Goal: Task Accomplishment & Management: Complete application form

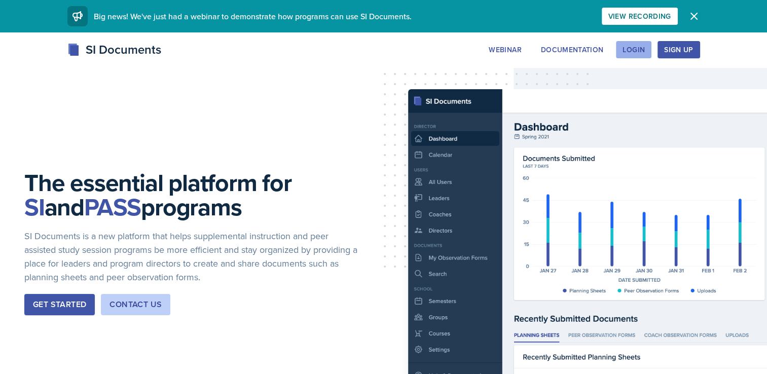
click at [641, 46] on div "Login" at bounding box center [634, 50] width 22 height 8
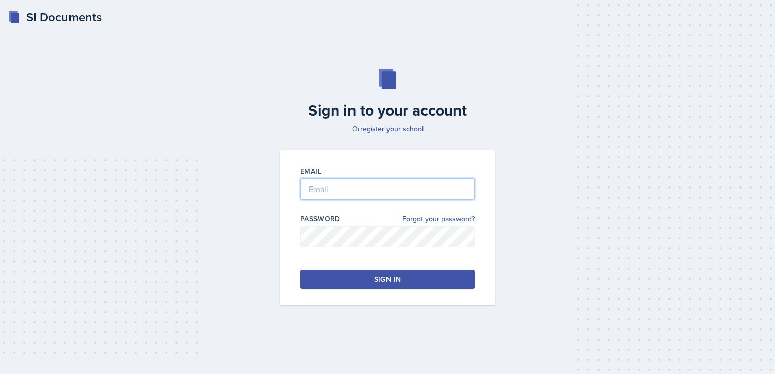
type input "[PERSON_NAME][EMAIL_ADDRESS][PERSON_NAME][DOMAIN_NAME]"
click at [377, 277] on div "Sign in" at bounding box center [387, 279] width 26 height 10
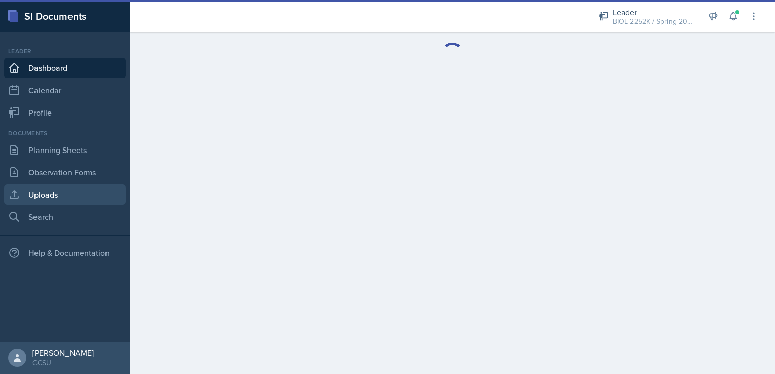
click at [49, 195] on link "Uploads" at bounding box center [65, 195] width 122 height 20
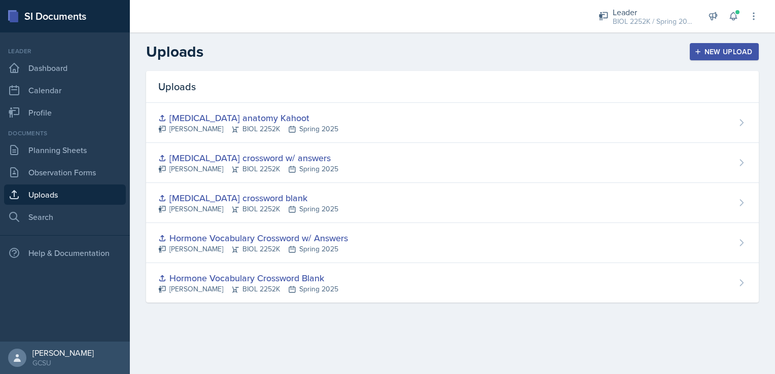
click at [707, 49] on div "New Upload" at bounding box center [724, 52] width 56 height 8
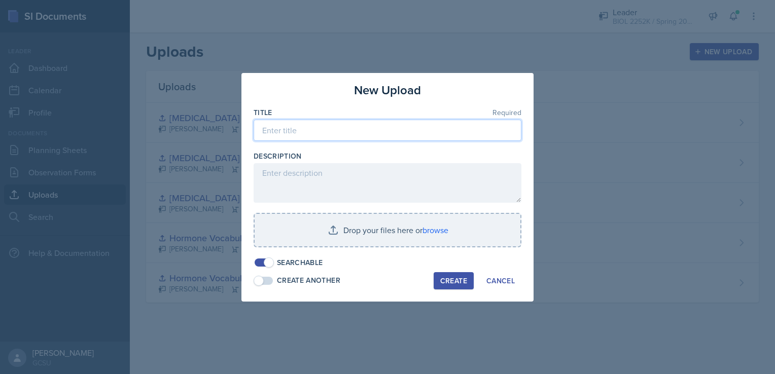
click at [353, 129] on input at bounding box center [388, 130] width 268 height 21
type input "K"
type input "Hematology guided notes"
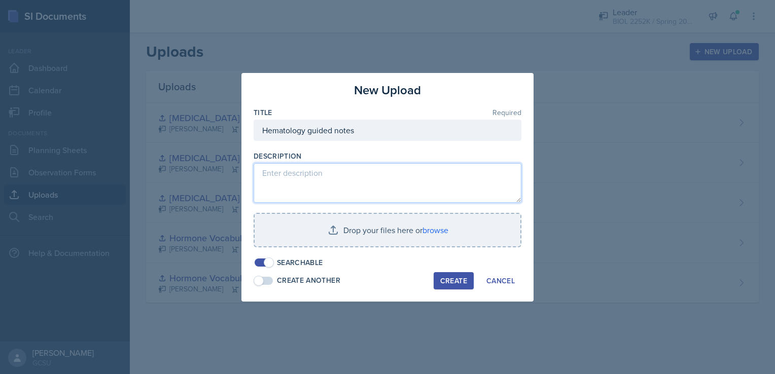
click at [324, 182] on textarea at bounding box center [388, 183] width 268 height 40
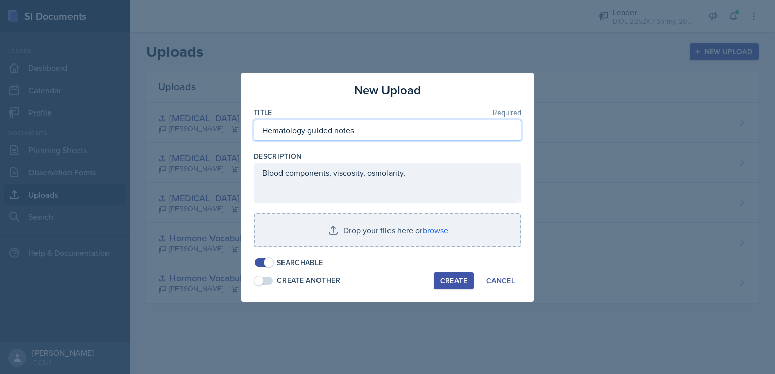
click at [369, 132] on input "Hematology guided notes" at bounding box center [388, 130] width 268 height 21
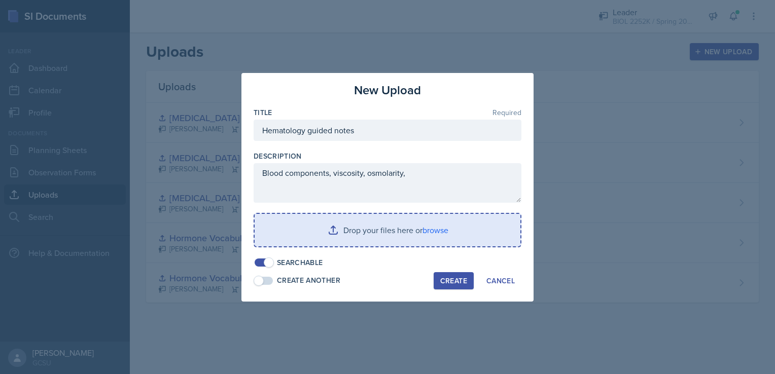
click at [426, 231] on input "file" at bounding box center [388, 230] width 266 height 32
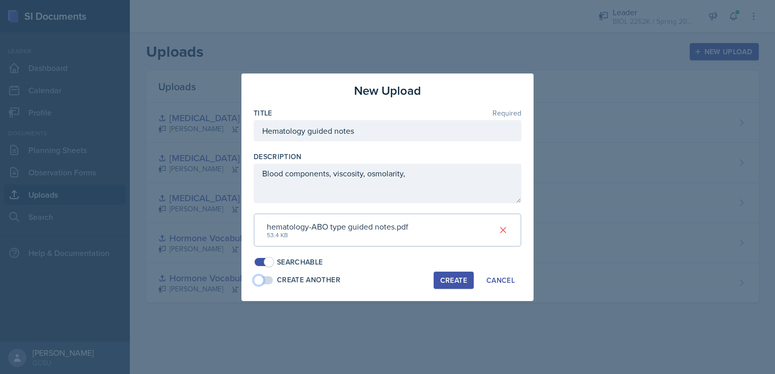
click at [260, 276] on span at bounding box center [259, 280] width 10 height 10
click at [270, 277] on span at bounding box center [269, 280] width 10 height 10
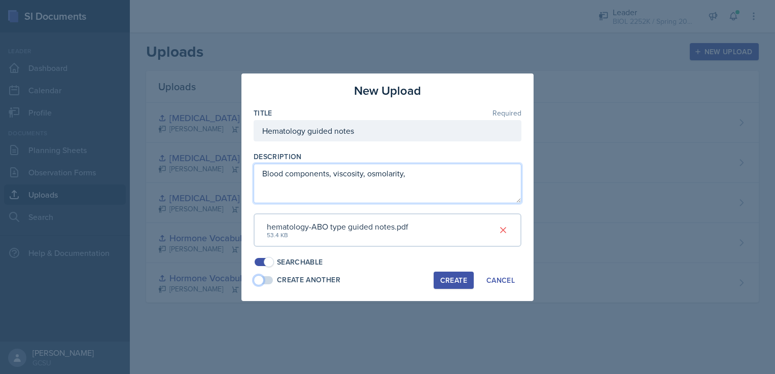
click at [428, 168] on textarea "Blood components, viscosity, osmolarity," at bounding box center [388, 184] width 268 height 40
type textarea "Blood components, viscosity, osmolarity, key available in another upload"
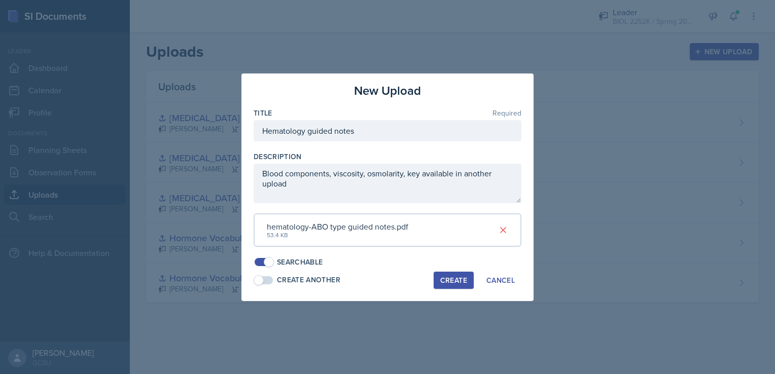
click at [452, 278] on div "Create" at bounding box center [453, 280] width 27 height 8
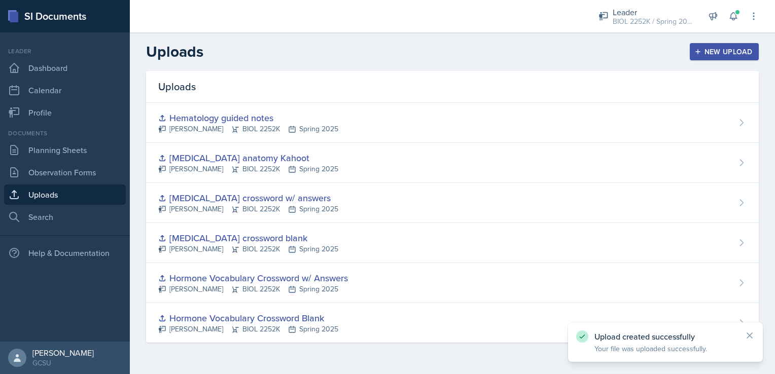
click at [719, 48] on div "New Upload" at bounding box center [724, 52] width 56 height 8
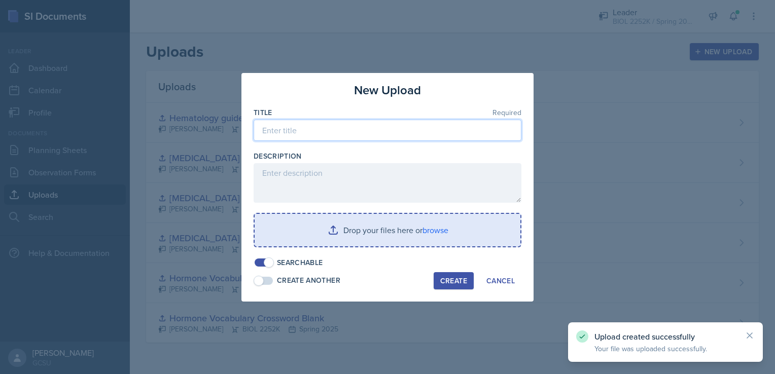
click at [437, 127] on input at bounding box center [388, 130] width 268 height 21
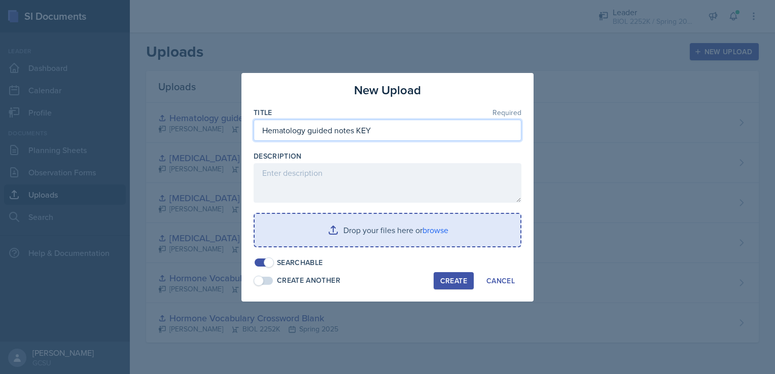
type input "Hematology guided notes KEY"
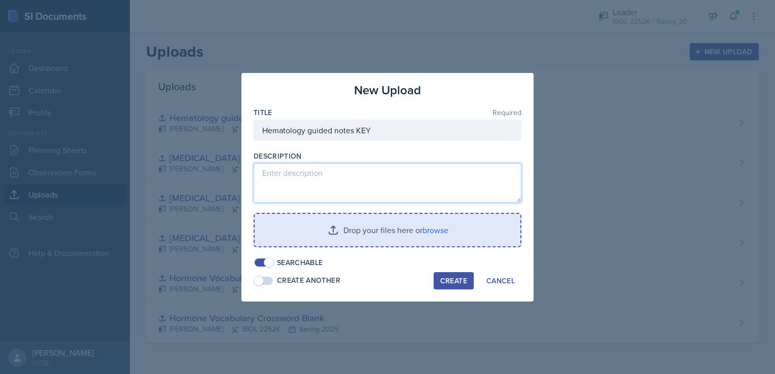
click at [385, 170] on textarea at bounding box center [388, 183] width 268 height 40
click at [376, 175] on textarea "Blood components, viscosity," at bounding box center [388, 183] width 268 height 40
type textarea "Blood components, viscosity, osmolarity, Blank version in another uplaod"
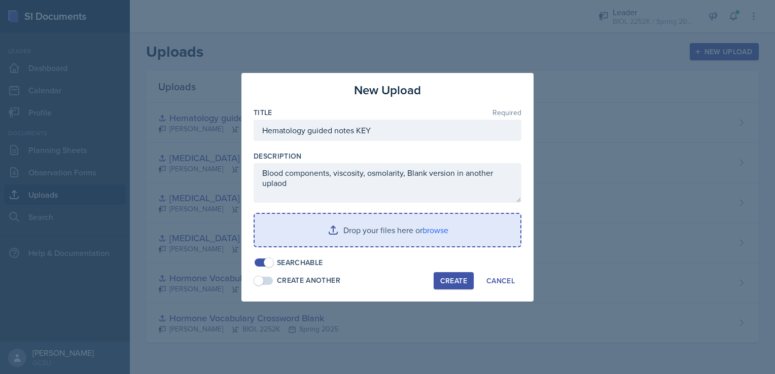
click at [422, 228] on input "file" at bounding box center [388, 230] width 266 height 32
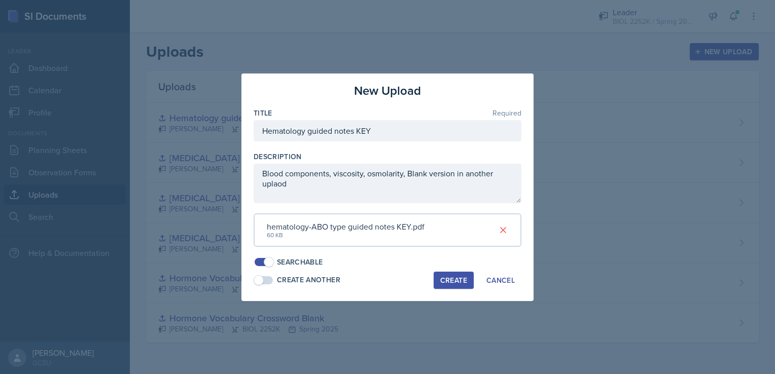
click at [454, 276] on div "Create" at bounding box center [453, 280] width 27 height 8
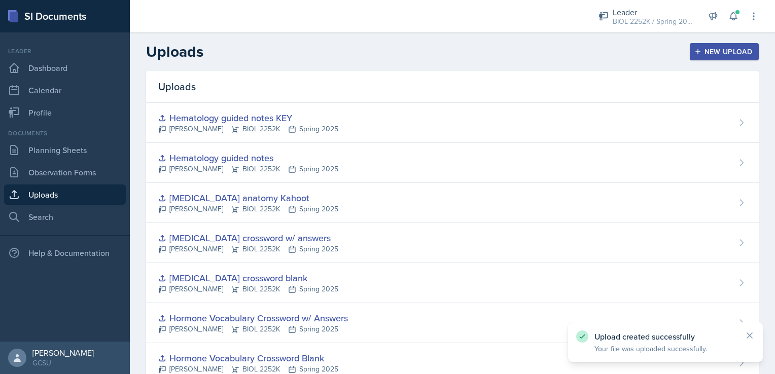
click at [714, 42] on header "Uploads New Upload" at bounding box center [452, 51] width 645 height 39
click at [714, 50] on div "New Upload" at bounding box center [724, 52] width 56 height 8
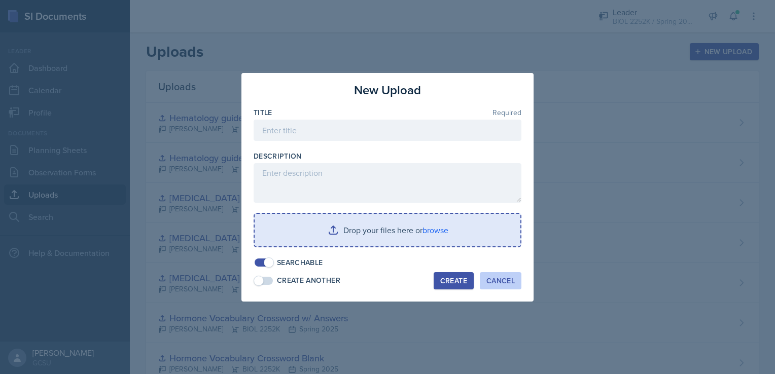
click at [493, 279] on div "Cancel" at bounding box center [500, 281] width 28 height 8
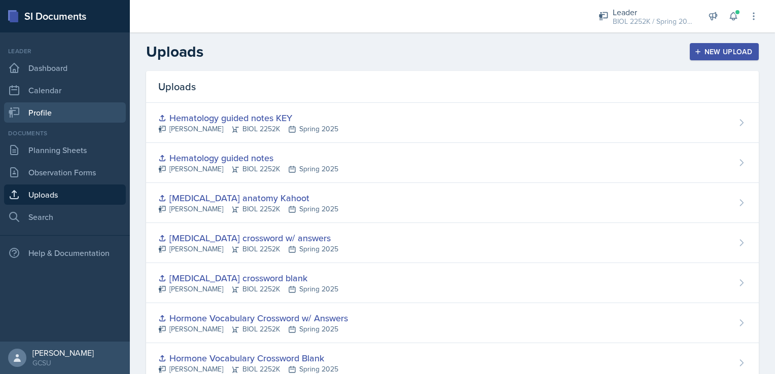
click at [57, 113] on link "Profile" at bounding box center [65, 112] width 122 height 20
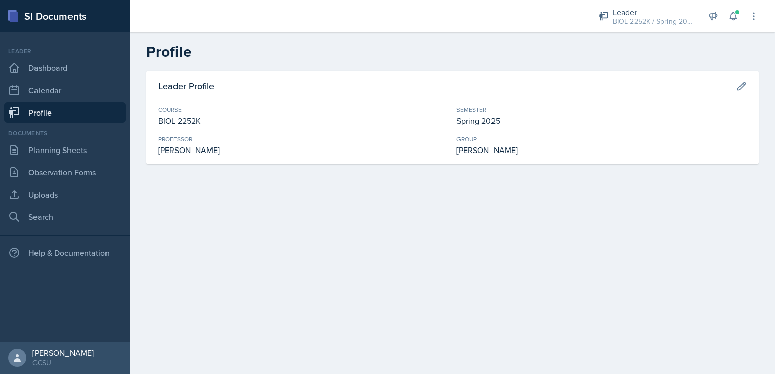
click at [491, 115] on div "Spring 2025" at bounding box center [601, 121] width 290 height 12
click at [740, 86] on icon at bounding box center [742, 86] width 8 height 8
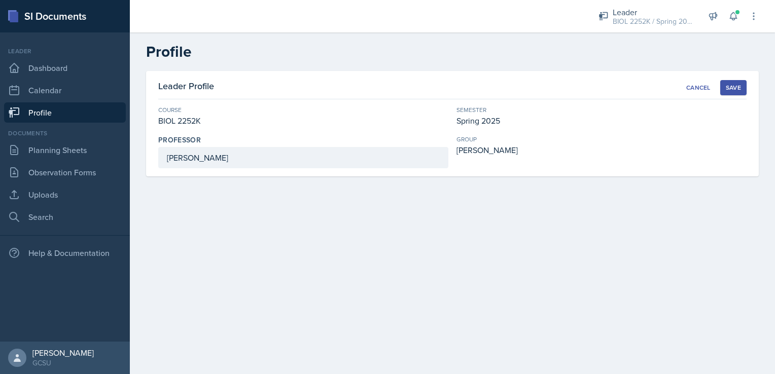
click at [489, 119] on div "Spring 2025" at bounding box center [601, 121] width 290 height 12
click at [498, 123] on div "Spring 2025" at bounding box center [601, 121] width 290 height 12
click at [315, 159] on input "[PERSON_NAME]" at bounding box center [303, 157] width 290 height 21
type input "M"
type input "[PERSON_NAME]"
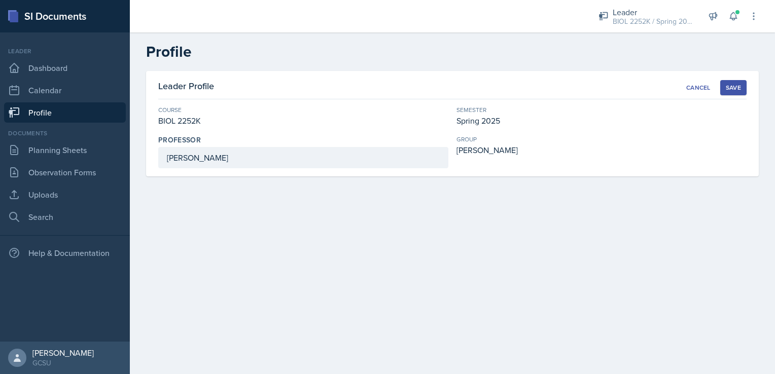
click at [737, 86] on div "Save" at bounding box center [733, 88] width 15 height 8
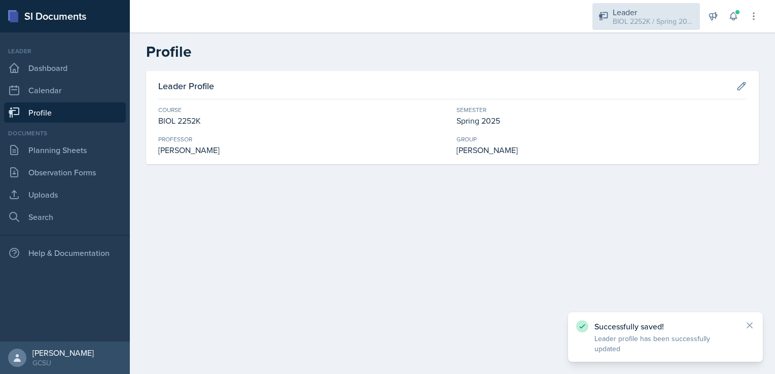
click at [651, 15] on div "Leader" at bounding box center [653, 12] width 81 height 12
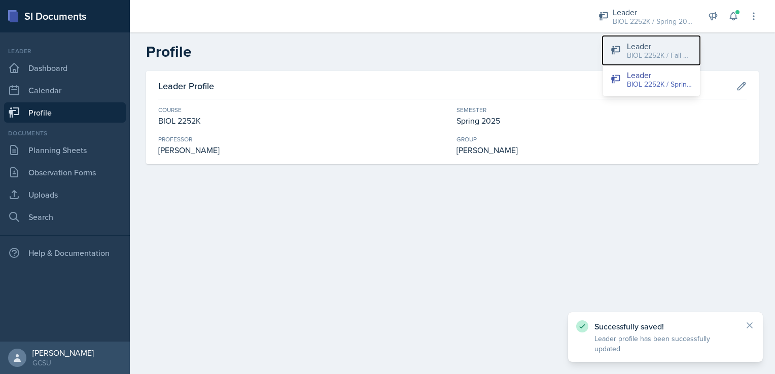
click at [653, 55] on div "BIOL 2252K / Fall 2025" at bounding box center [659, 55] width 65 height 11
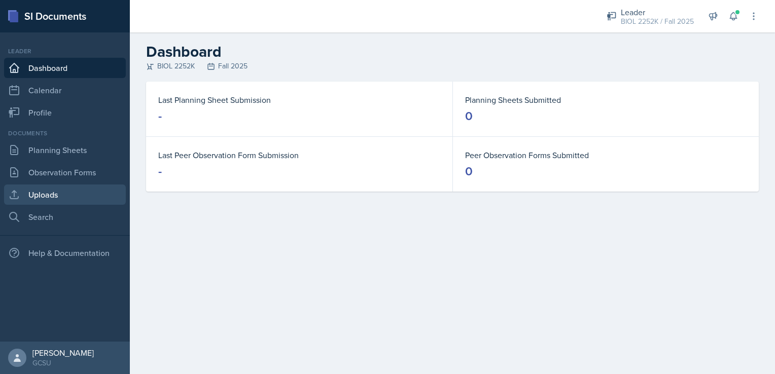
click at [51, 193] on link "Uploads" at bounding box center [65, 195] width 122 height 20
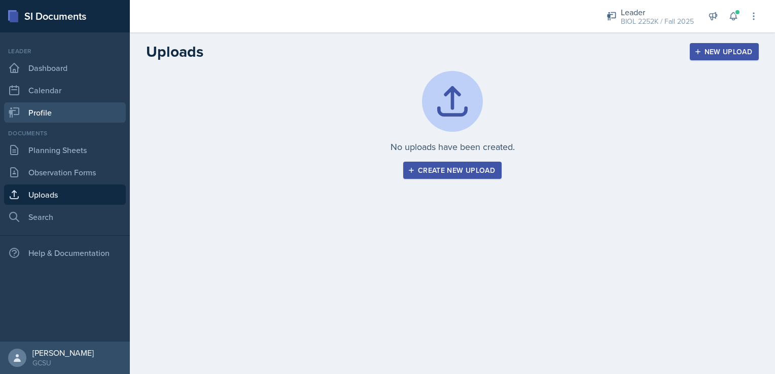
click at [39, 111] on link "Profile" at bounding box center [65, 112] width 122 height 20
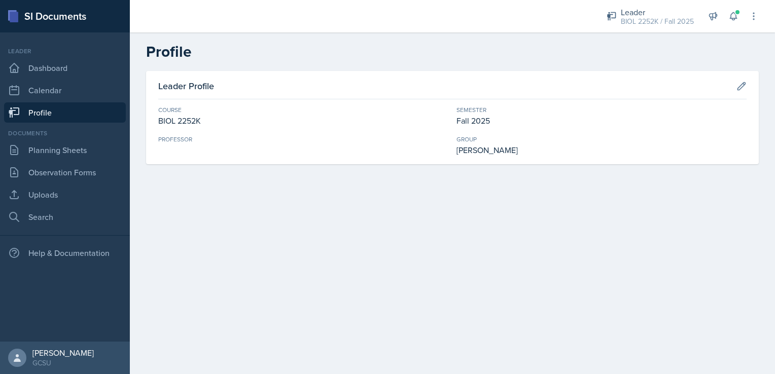
click at [238, 144] on div "Professor" at bounding box center [303, 145] width 290 height 21
click at [736, 87] on button at bounding box center [741, 86] width 18 height 18
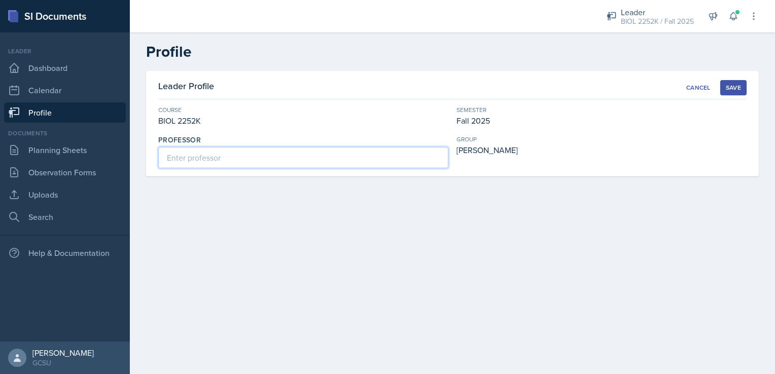
click at [320, 152] on input at bounding box center [303, 157] width 290 height 21
type input "[PERSON_NAME]"
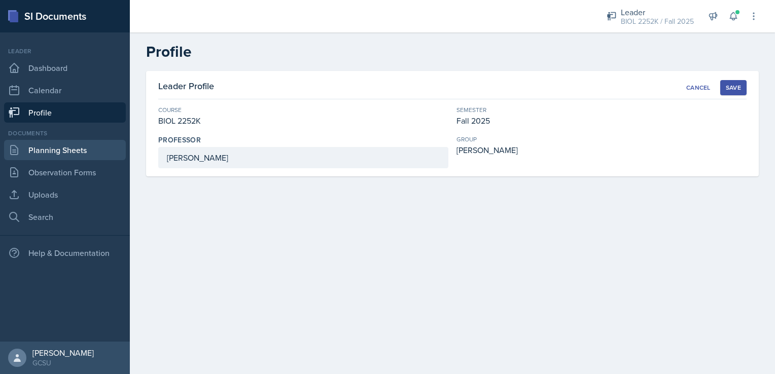
click at [76, 153] on link "Planning Sheets" at bounding box center [65, 150] width 122 height 20
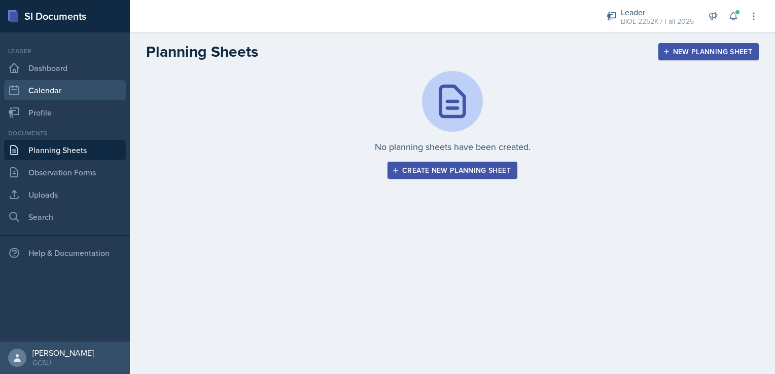
click at [55, 84] on link "Calendar" at bounding box center [65, 90] width 122 height 20
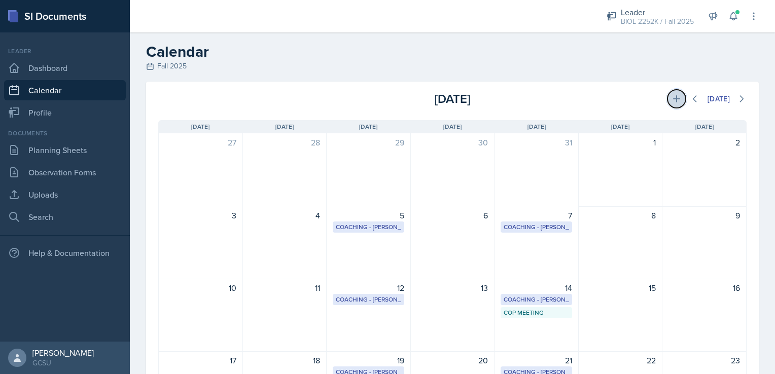
click at [671, 102] on icon at bounding box center [676, 99] width 10 height 10
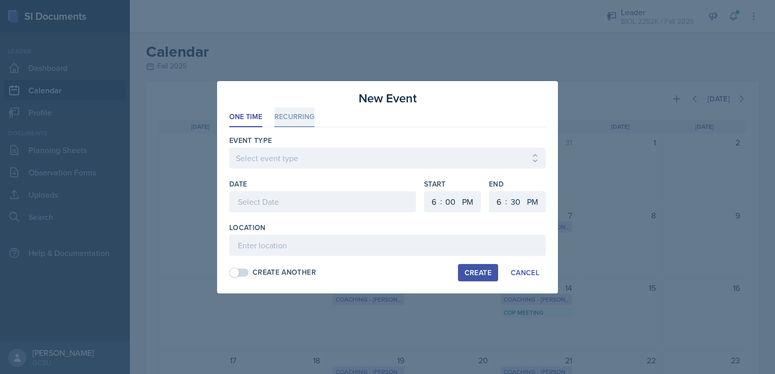
click at [289, 117] on li "Recurring" at bounding box center [294, 117] width 40 height 20
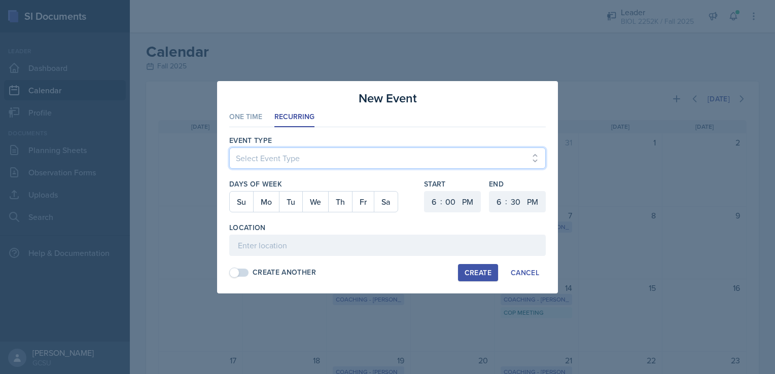
click at [294, 161] on select "Select Event Type Leader Training New Calendar Event SI Session" at bounding box center [387, 158] width 316 height 21
select select "700c1d41-4793-48d3-8616-e09499dfb71d"
click at [229, 148] on select "Select Event Type Leader Training New Calendar Event SI Session" at bounding box center [387, 158] width 316 height 21
click at [286, 202] on button "Tu" at bounding box center [290, 202] width 23 height 20
click at [433, 201] on select "1 2 3 4 5 6 7 8 9 10 11 12" at bounding box center [432, 201] width 16 height 21
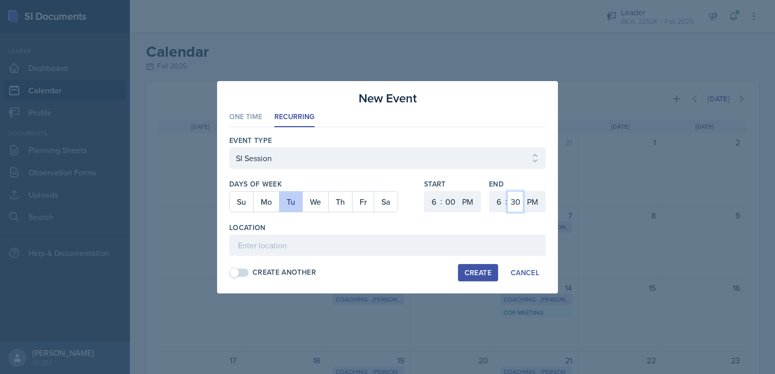
click at [511, 202] on select "00 05 10 15 20 25 30 35 40 45 50 55" at bounding box center [515, 201] width 16 height 21
click at [500, 202] on select "1 2 3 4 5 6 7 8 9 10 11 12" at bounding box center [497, 201] width 16 height 21
select select "7"
click at [489, 191] on select "1 2 3 4 5 6 7 8 9 10 11 12" at bounding box center [497, 201] width 16 height 21
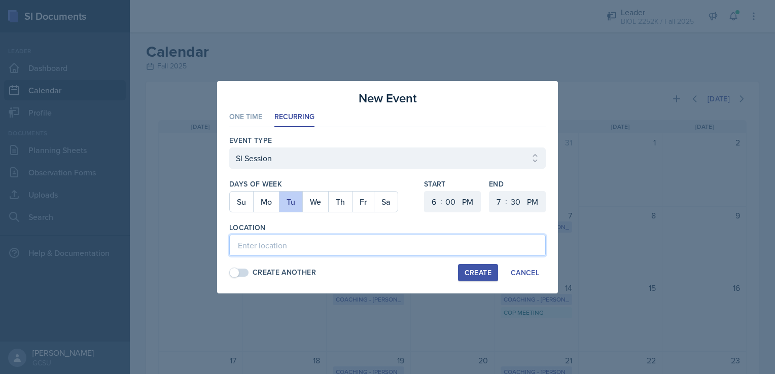
click at [417, 254] on input at bounding box center [387, 245] width 316 height 21
type input "A&S 138"
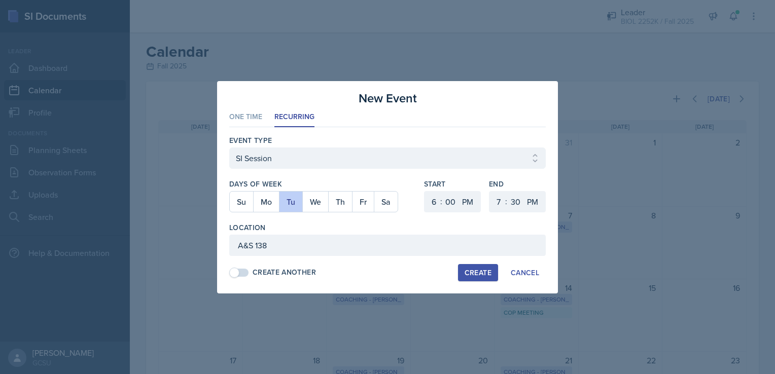
click at [487, 273] on div "Create" at bounding box center [477, 273] width 27 height 8
select select
select select "6"
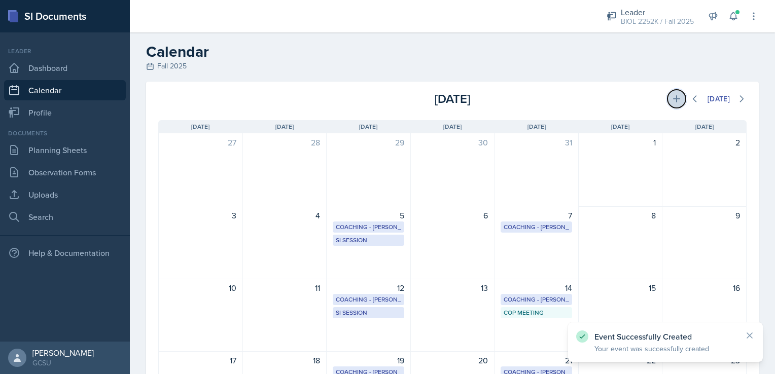
click at [671, 98] on icon at bounding box center [676, 99] width 10 height 10
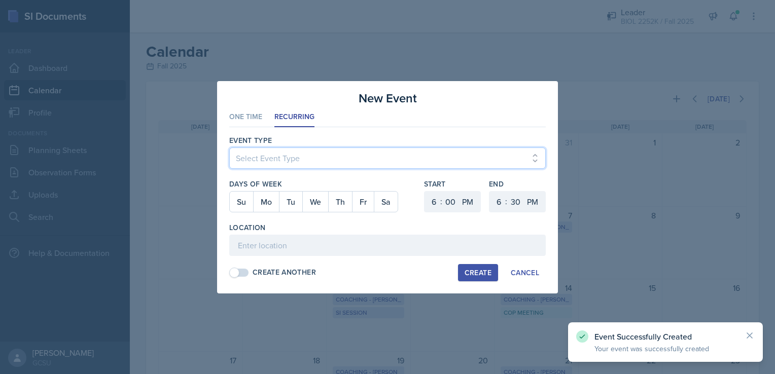
click at [346, 156] on select "Select Event Type Leader Training New Calendar Event SI Session" at bounding box center [387, 158] width 316 height 21
select select "700c1d41-4793-48d3-8616-e09499dfb71d"
click at [229, 148] on select "Select Event Type Leader Training New Calendar Event SI Session" at bounding box center [387, 158] width 316 height 21
click at [493, 200] on select "1 2 3 4 5 6 7 8 9 10 11 12" at bounding box center [497, 201] width 16 height 21
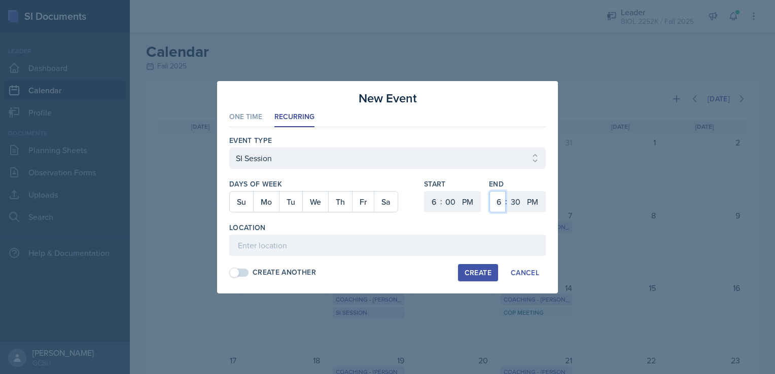
select select "7"
click at [489, 191] on select "1 2 3 4 5 6 7 8 9 10 11 12" at bounding box center [497, 201] width 16 height 21
click at [342, 197] on button "Th" at bounding box center [340, 202] width 24 height 20
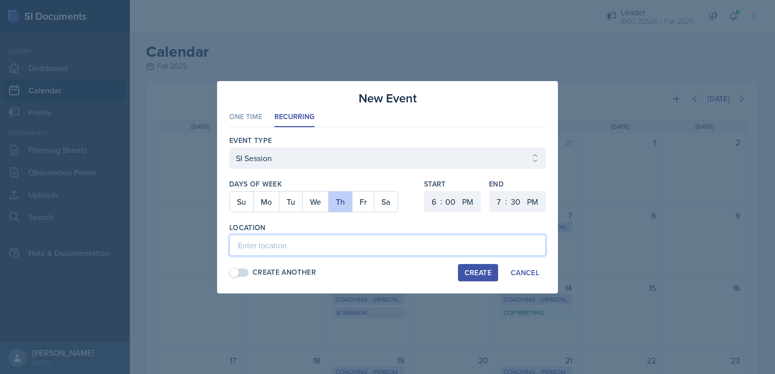
click at [310, 243] on input at bounding box center [387, 245] width 316 height 21
type input "A&S 138"
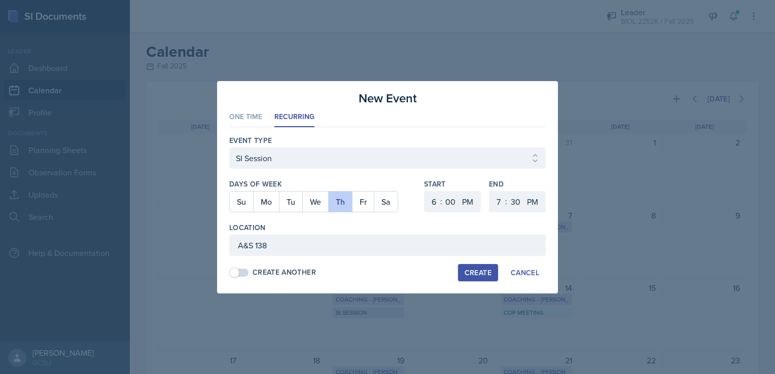
click at [483, 266] on button "Create" at bounding box center [478, 272] width 40 height 17
select select
select select "6"
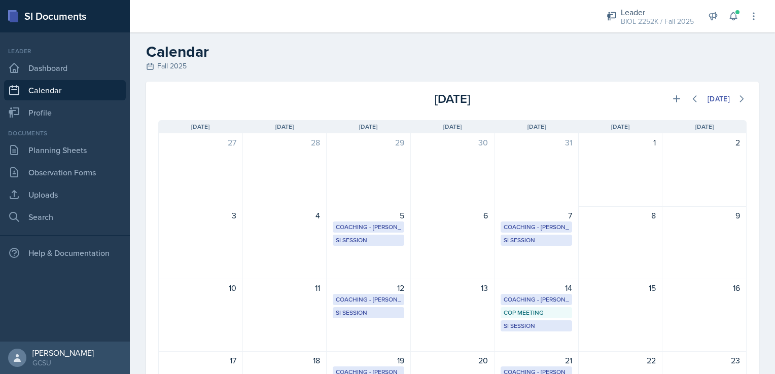
click at [483, 266] on div "6" at bounding box center [453, 242] width 84 height 73
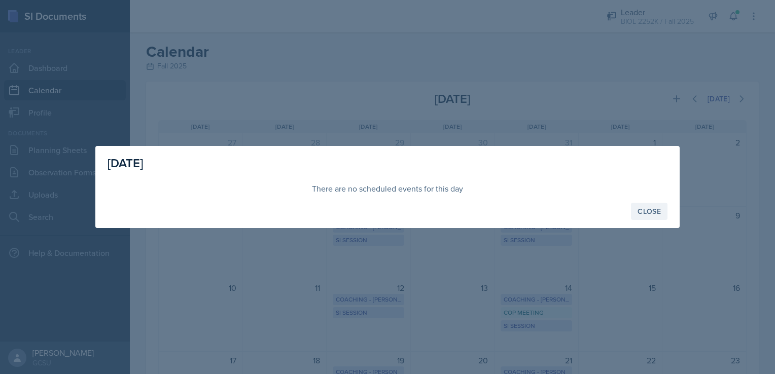
click at [645, 214] on div "Close" at bounding box center [648, 211] width 23 height 8
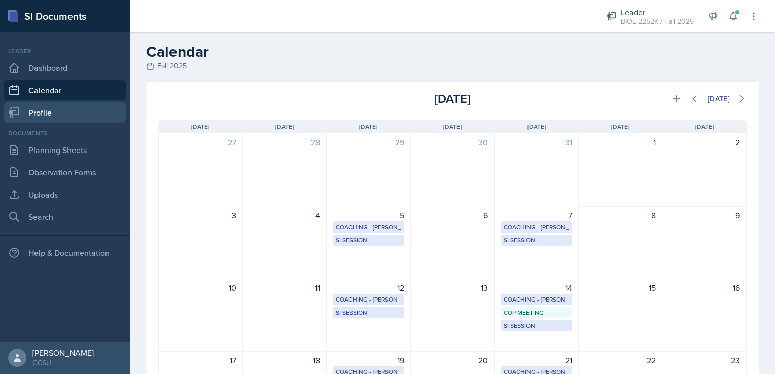
click at [30, 117] on link "Profile" at bounding box center [65, 112] width 122 height 20
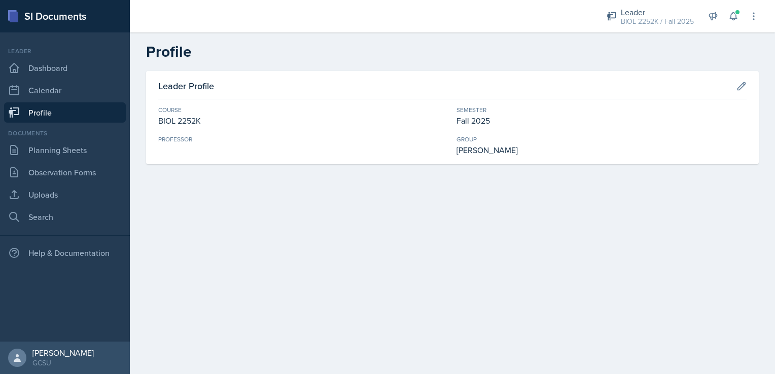
click at [750, 82] on div "Leader Profile Course BIOL 2252K Semester Fall 2025 Professor Group [PERSON_NAM…" at bounding box center [452, 117] width 613 height 93
click at [745, 88] on icon at bounding box center [741, 86] width 10 height 10
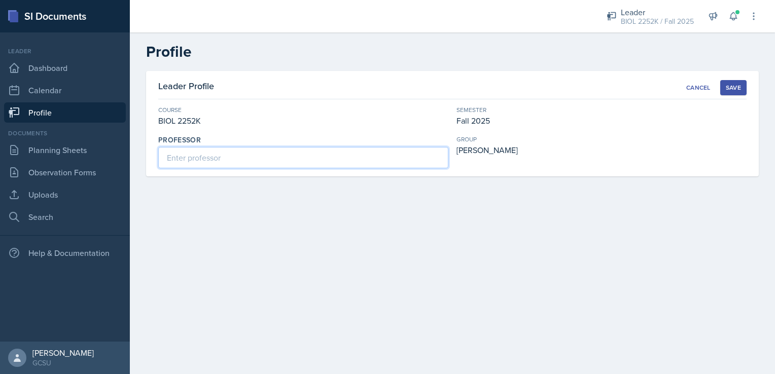
click at [271, 158] on input at bounding box center [303, 157] width 290 height 21
type input "[PERSON_NAME]"
click at [730, 84] on div "Save" at bounding box center [733, 88] width 15 height 8
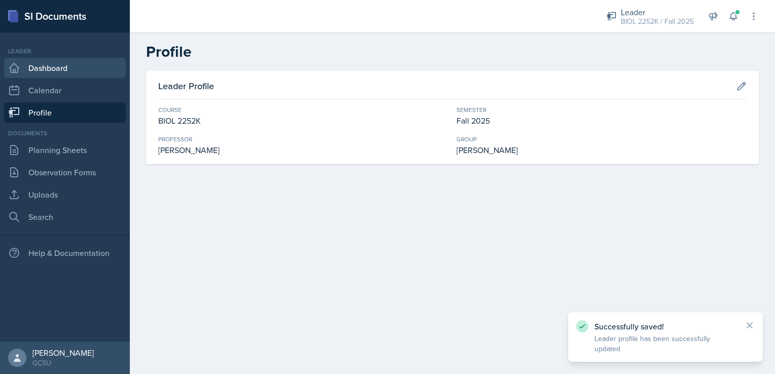
click at [69, 65] on link "Dashboard" at bounding box center [65, 68] width 122 height 20
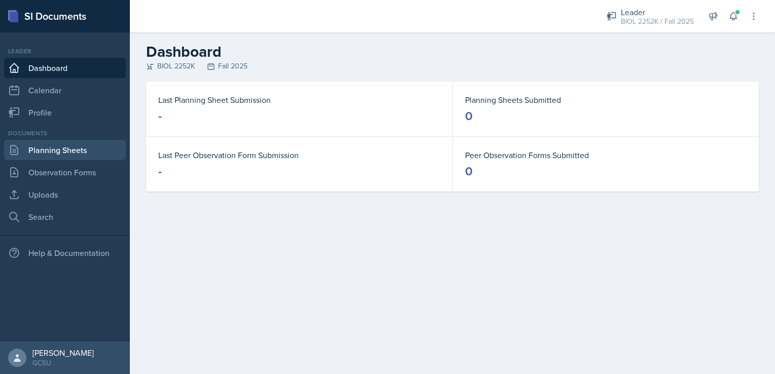
click at [64, 155] on link "Planning Sheets" at bounding box center [65, 150] width 122 height 20
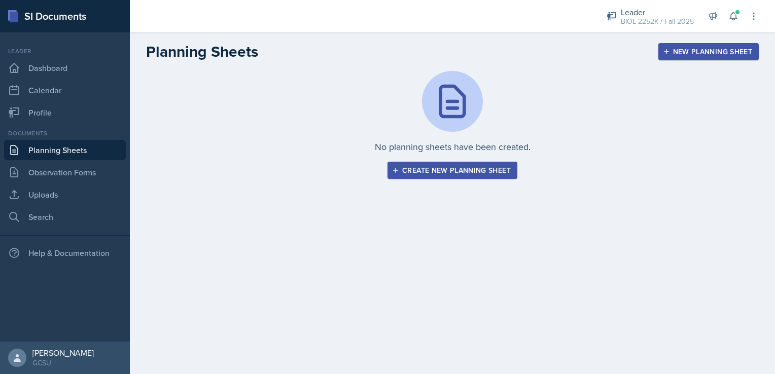
click at [427, 170] on div "Create new planning sheet" at bounding box center [452, 170] width 117 height 8
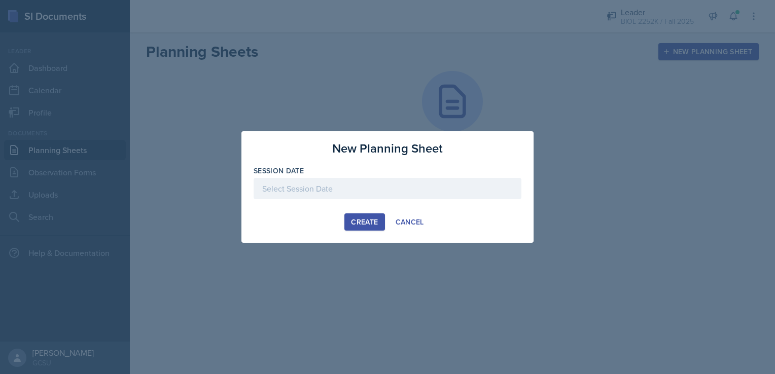
click at [387, 181] on div at bounding box center [388, 188] width 268 height 21
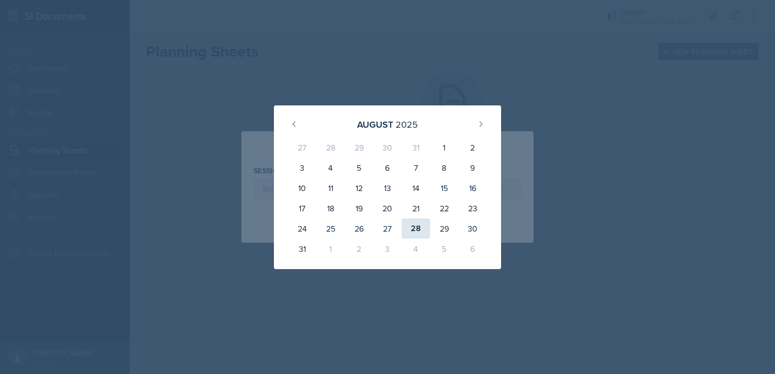
click at [408, 230] on div "28" at bounding box center [416, 229] width 28 height 20
type input "[DATE]"
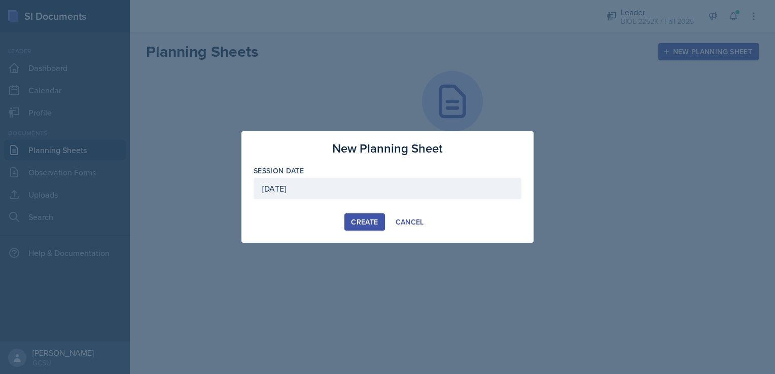
click at [365, 218] on div "Create" at bounding box center [364, 222] width 27 height 8
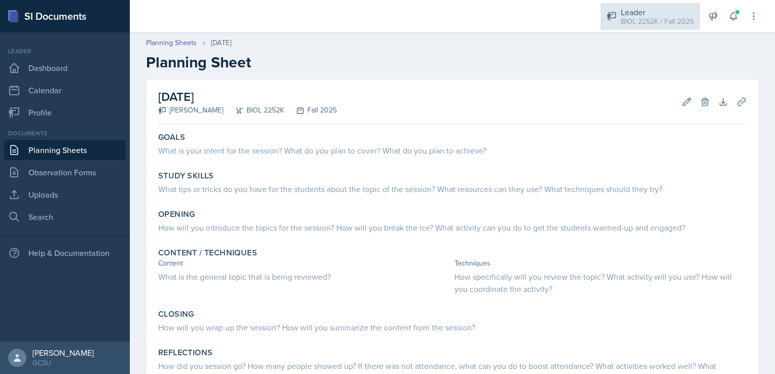
click at [682, 15] on div "Leader" at bounding box center [657, 12] width 73 height 12
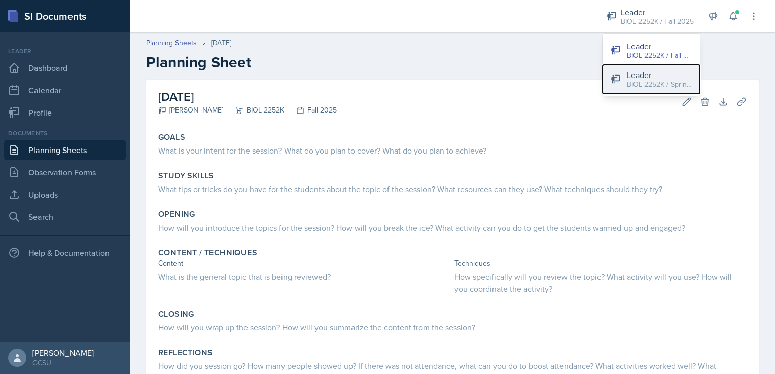
click at [654, 84] on div "BIOL 2252K / Spring 2025" at bounding box center [659, 84] width 65 height 11
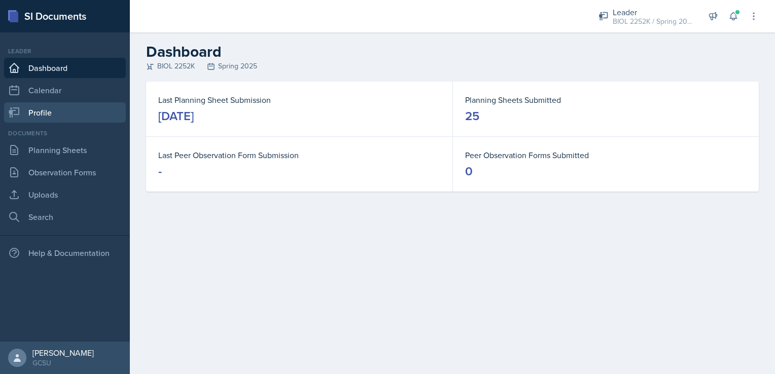
click at [65, 113] on link "Profile" at bounding box center [65, 112] width 122 height 20
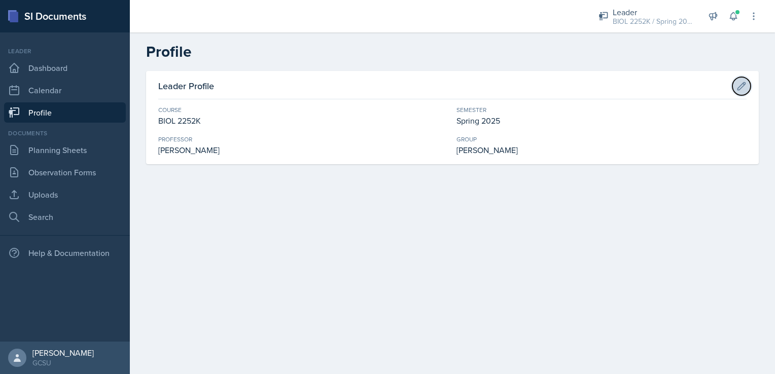
click at [741, 84] on icon at bounding box center [742, 86] width 8 height 8
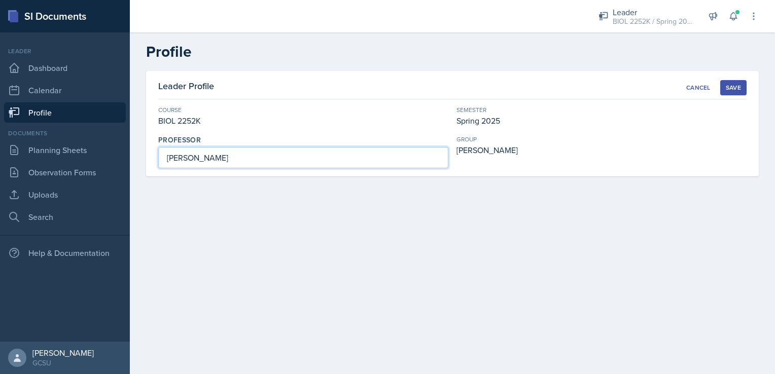
click at [326, 166] on input "[PERSON_NAME]" at bounding box center [303, 157] width 290 height 21
type input "K"
type input "[PERSON_NAME]"
click at [740, 89] on div "Save" at bounding box center [733, 88] width 15 height 8
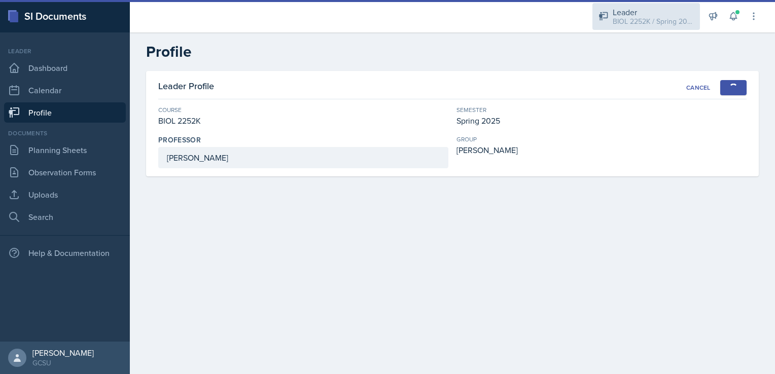
click at [655, 16] on div "BIOL 2252K / Spring 2025" at bounding box center [653, 21] width 81 height 11
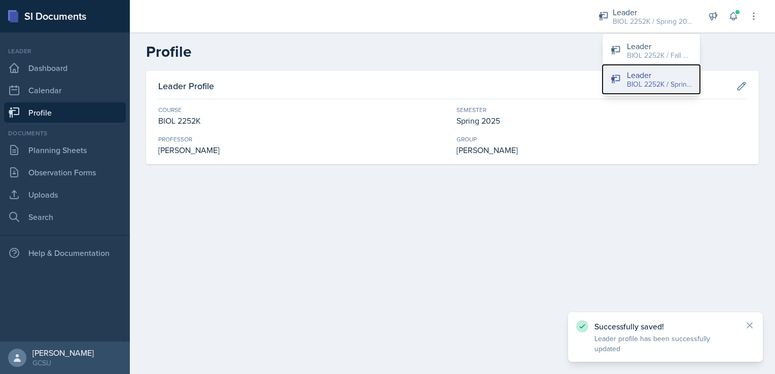
click at [660, 85] on div "BIOL 2252K / Spring 2025" at bounding box center [659, 84] width 65 height 11
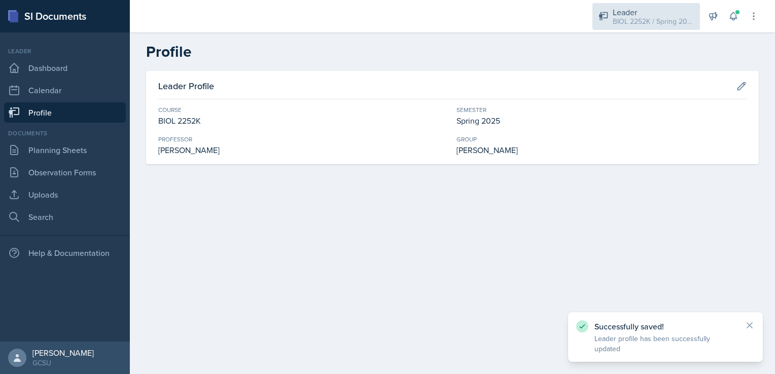
click at [647, 27] on div "Leader BIOL 2252K / Spring 2025" at bounding box center [645, 16] width 107 height 27
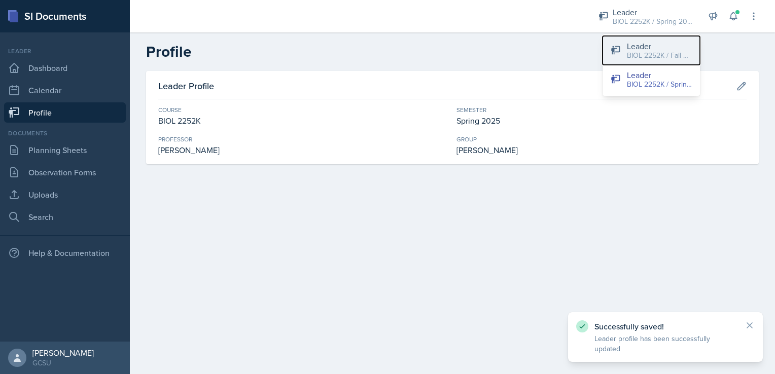
click at [645, 49] on div "Leader" at bounding box center [659, 46] width 65 height 12
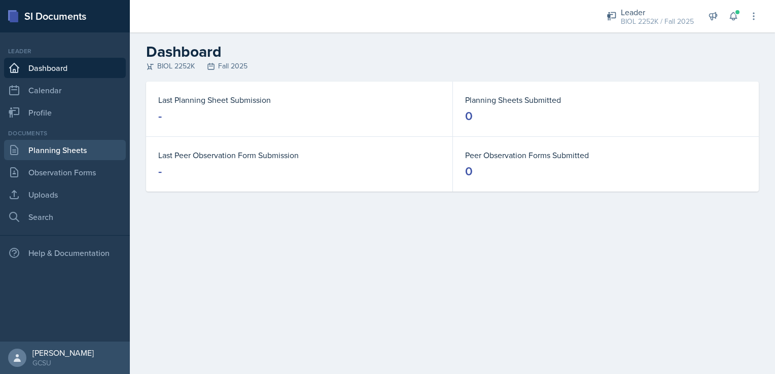
click at [76, 149] on link "Planning Sheets" at bounding box center [65, 150] width 122 height 20
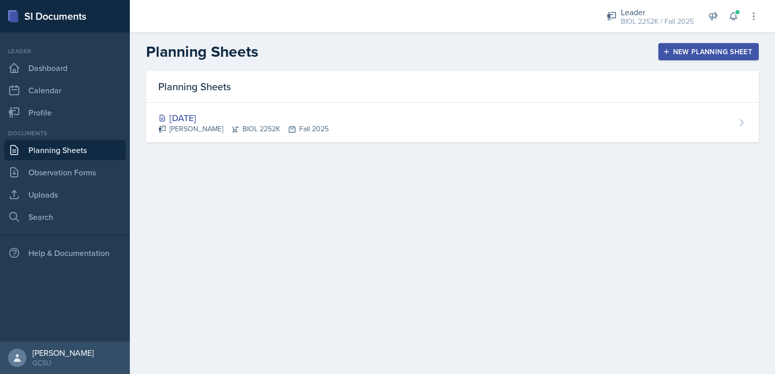
click at [681, 52] on div "New Planning Sheet" at bounding box center [708, 52] width 87 height 8
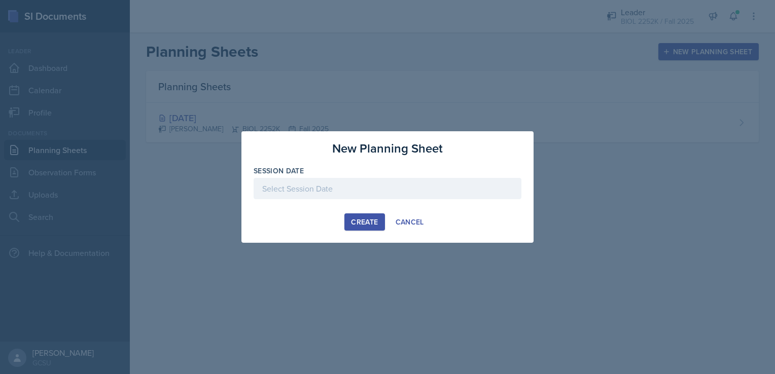
click at [358, 189] on div at bounding box center [388, 188] width 268 height 21
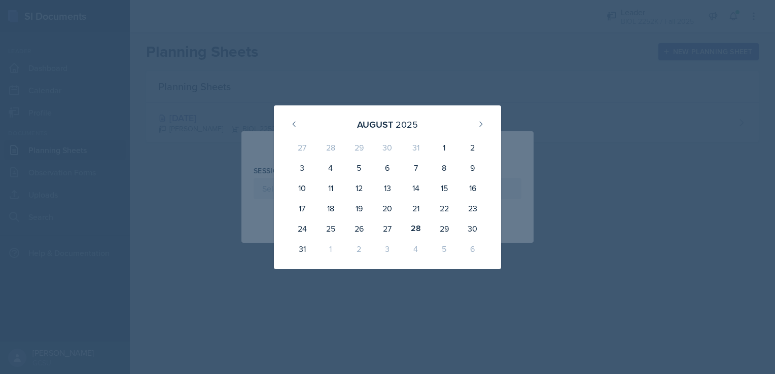
click at [658, 136] on div at bounding box center [387, 187] width 775 height 374
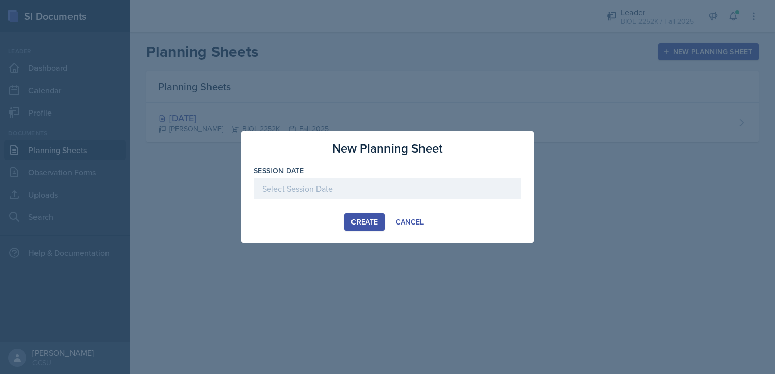
click at [354, 117] on div at bounding box center [387, 187] width 775 height 374
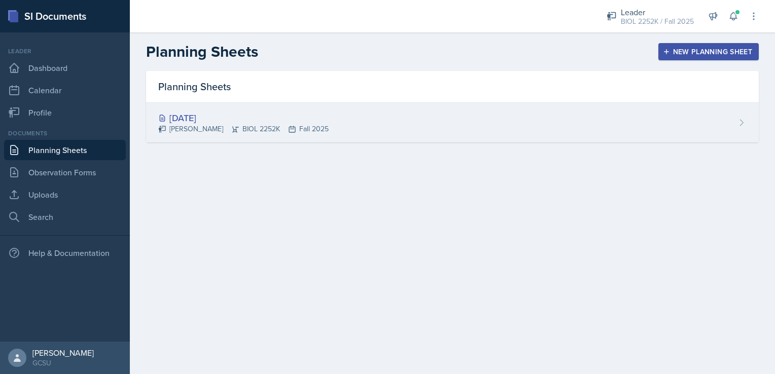
click at [289, 134] on div "[PERSON_NAME] BIOL 2252K Fall 2025" at bounding box center [243, 129] width 170 height 11
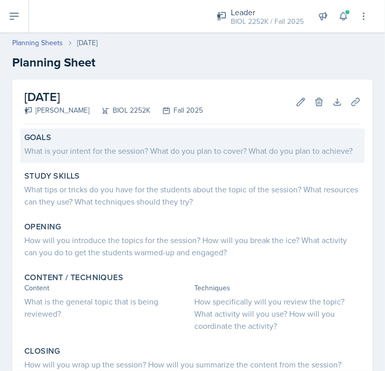
click at [118, 153] on div "What is your intent for the session? What do you plan to cover? What do you pla…" at bounding box center [192, 151] width 336 height 12
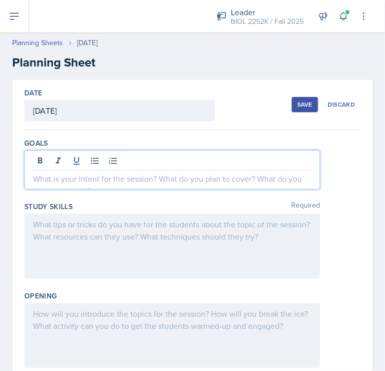
click at [118, 163] on div at bounding box center [172, 169] width 296 height 39
click at [136, 180] on p at bounding box center [172, 178] width 278 height 12
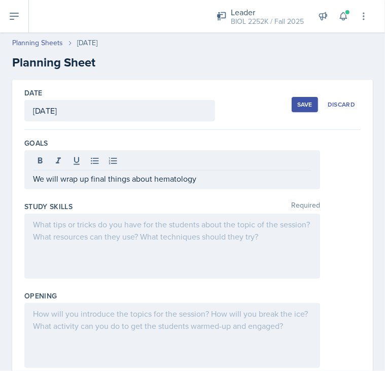
click at [102, 233] on div at bounding box center [172, 245] width 296 height 65
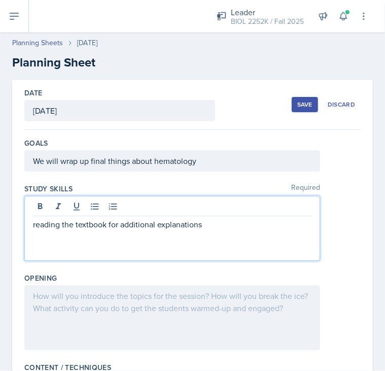
click at [211, 226] on p "reading the textbook for additional explanations" at bounding box center [172, 224] width 278 height 12
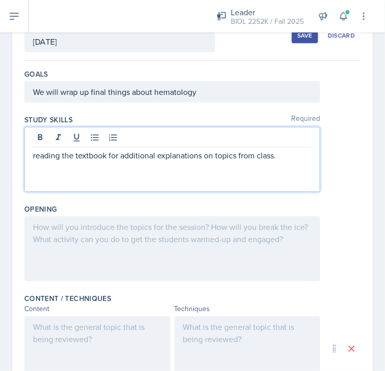
scroll to position [71, 0]
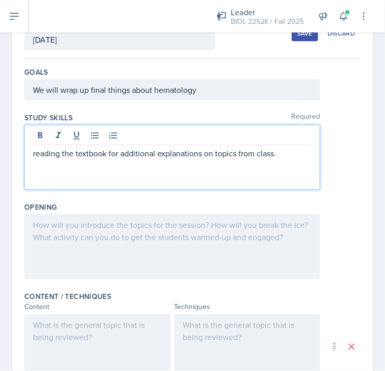
click at [85, 244] on div at bounding box center [172, 246] width 296 height 65
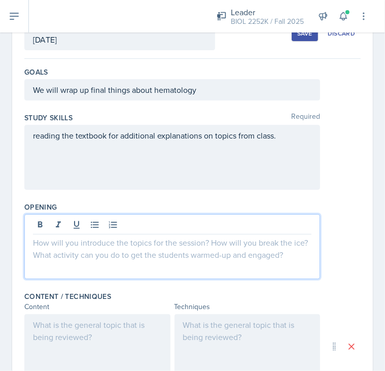
scroll to position [89, 0]
